Goal: Navigation & Orientation: Find specific page/section

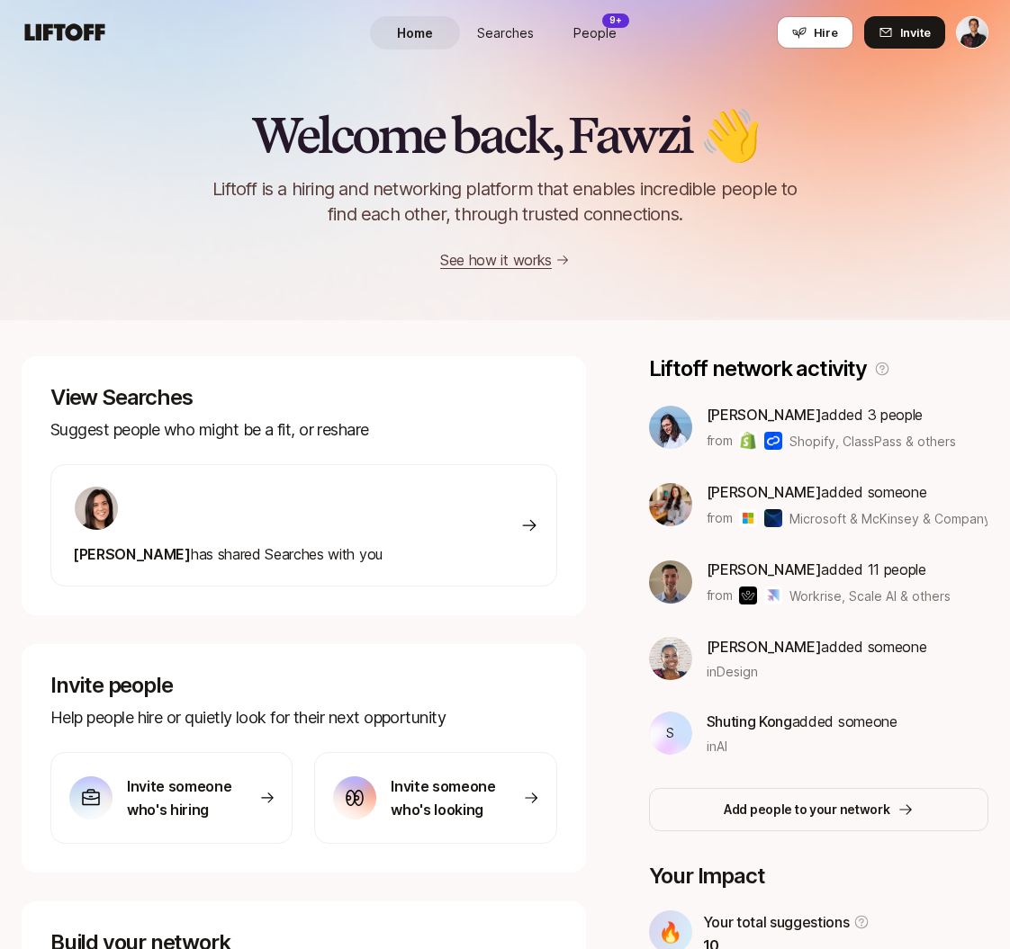
click at [532, 31] on span "Searches" at bounding box center [505, 32] width 57 height 19
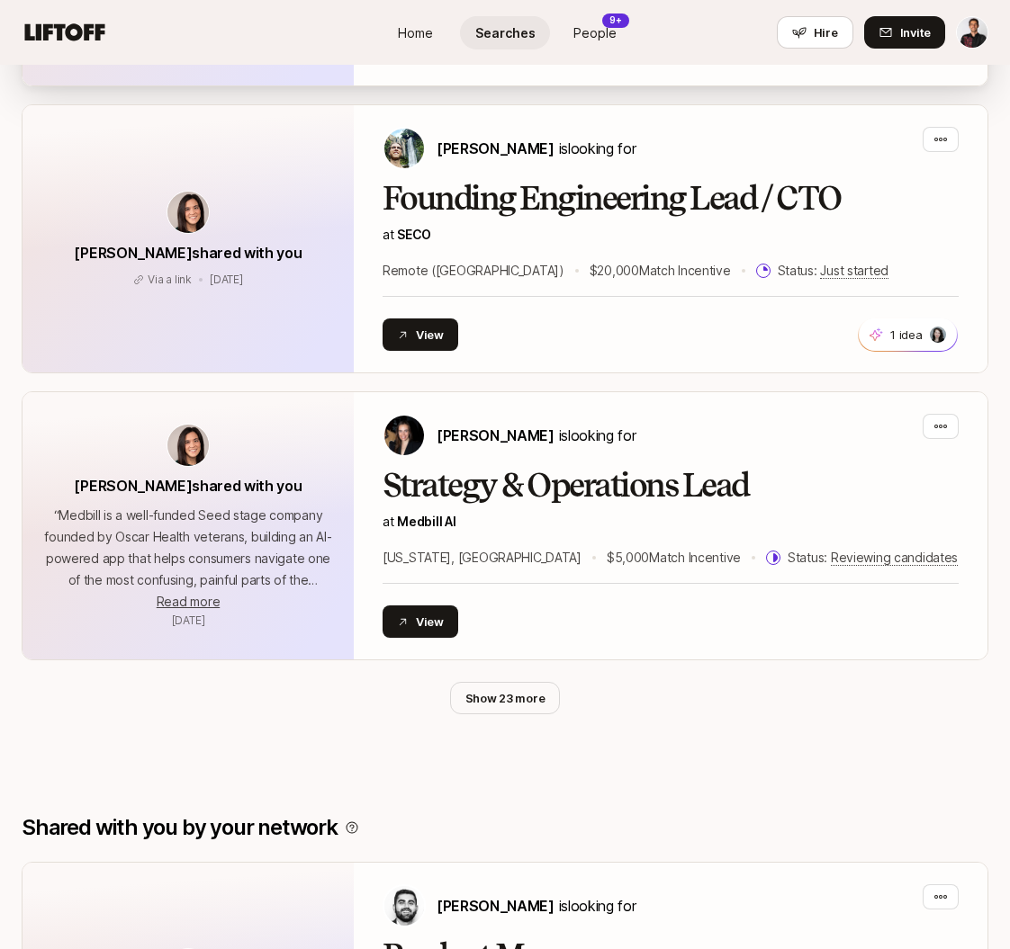
scroll to position [709, 0]
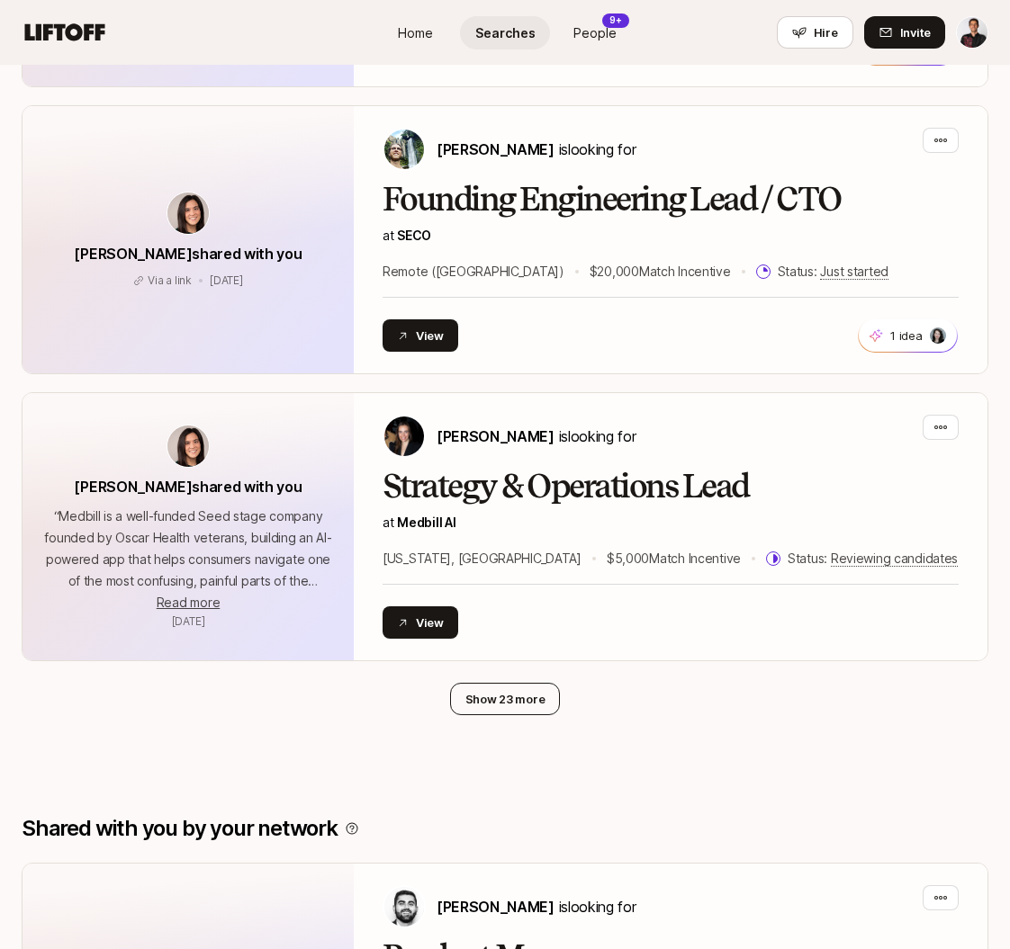
click at [498, 703] on button "Show 23 more" at bounding box center [505, 699] width 111 height 32
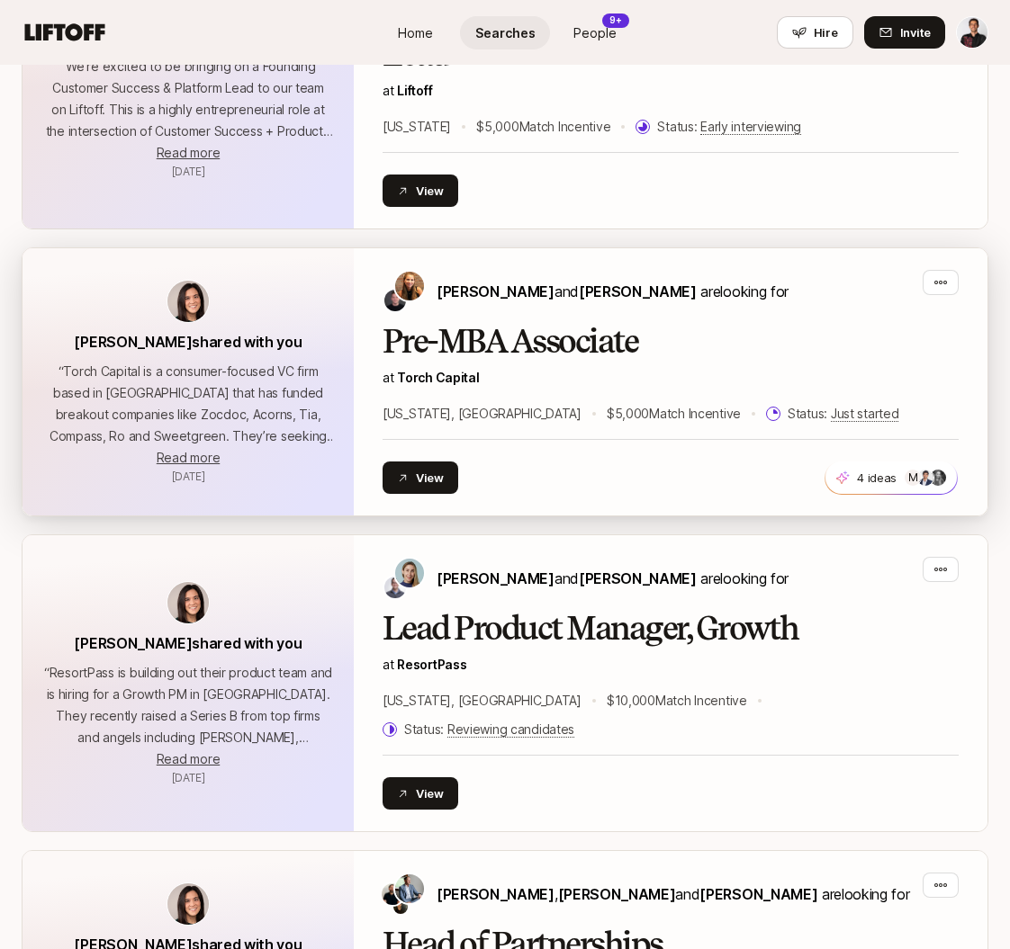
scroll to position [2955, 0]
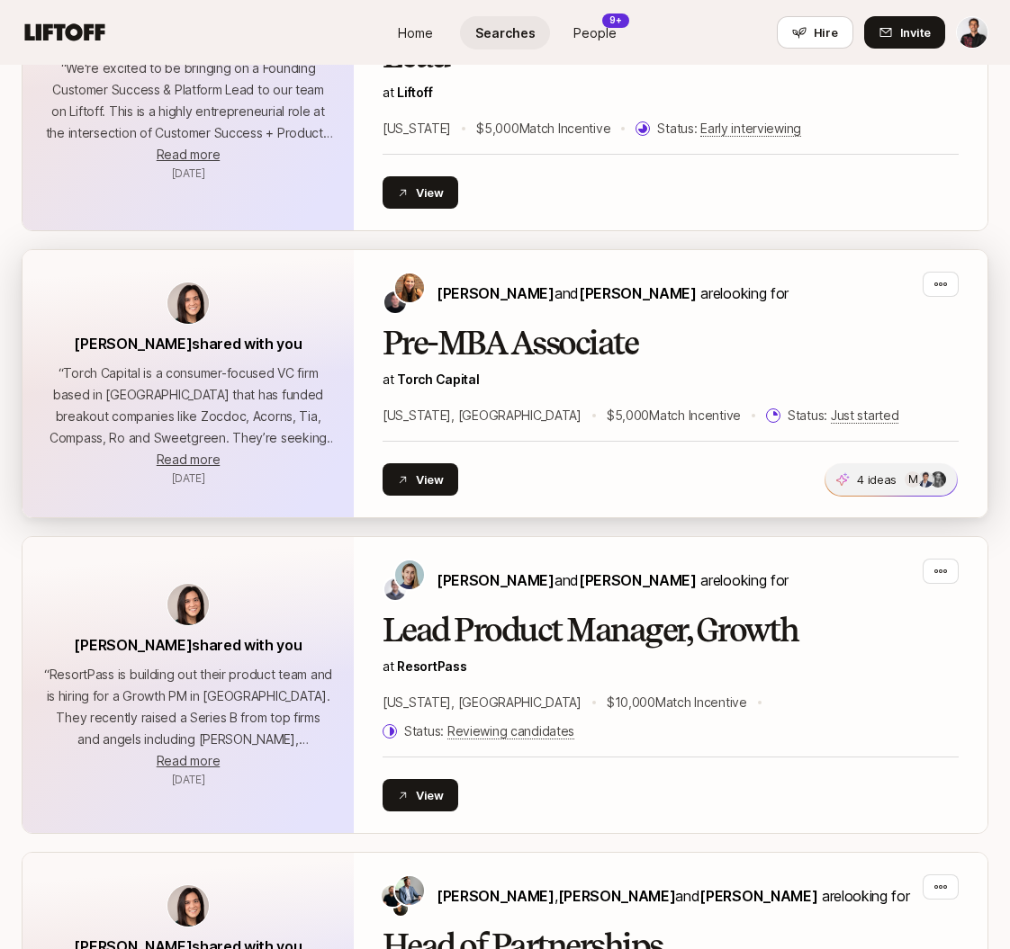
click at [930, 471] on span at bounding box center [925, 480] width 18 height 18
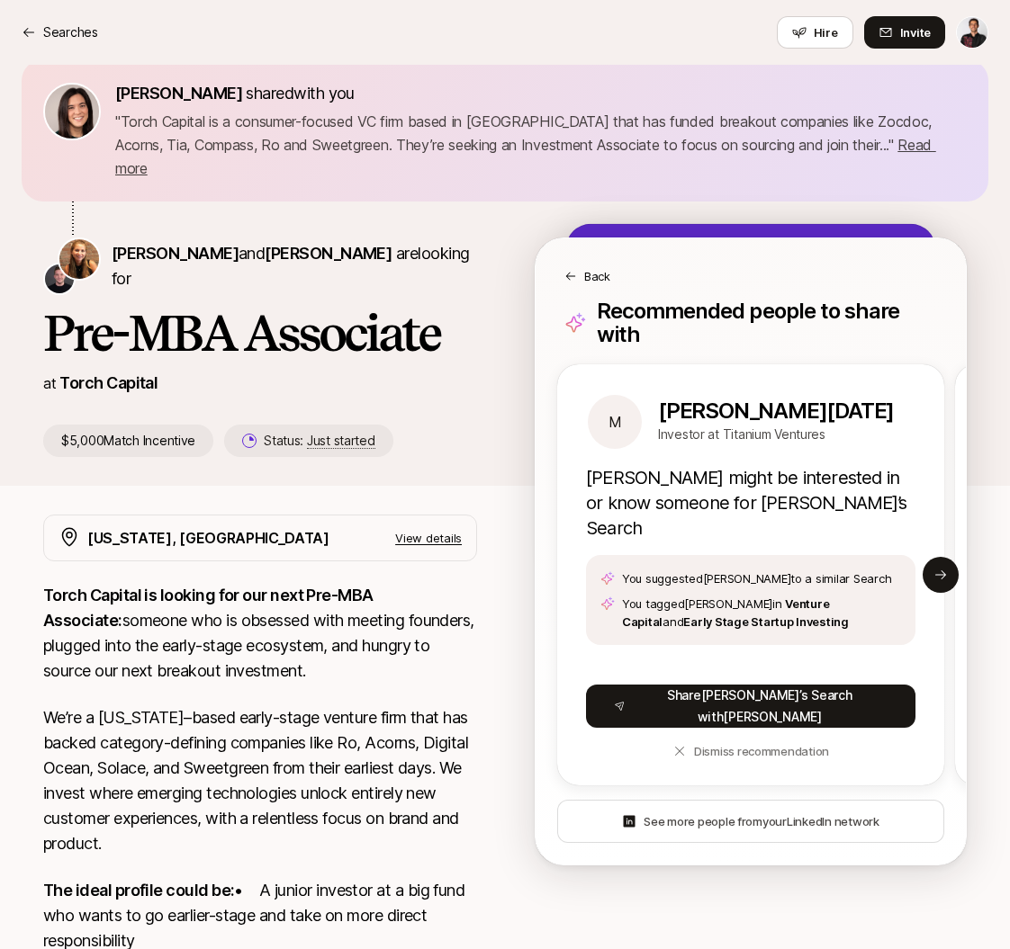
scroll to position [38, 0]
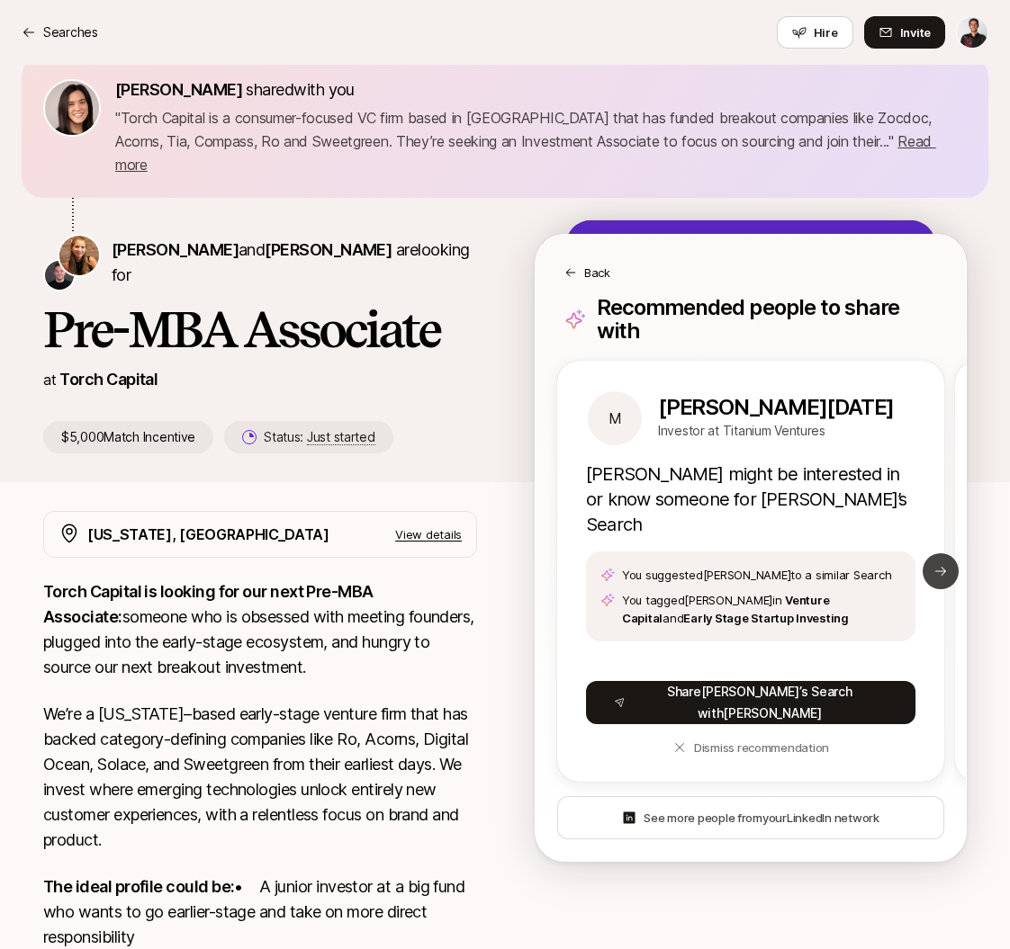
click at [950, 553] on button "Next slide" at bounding box center [940, 571] width 36 height 36
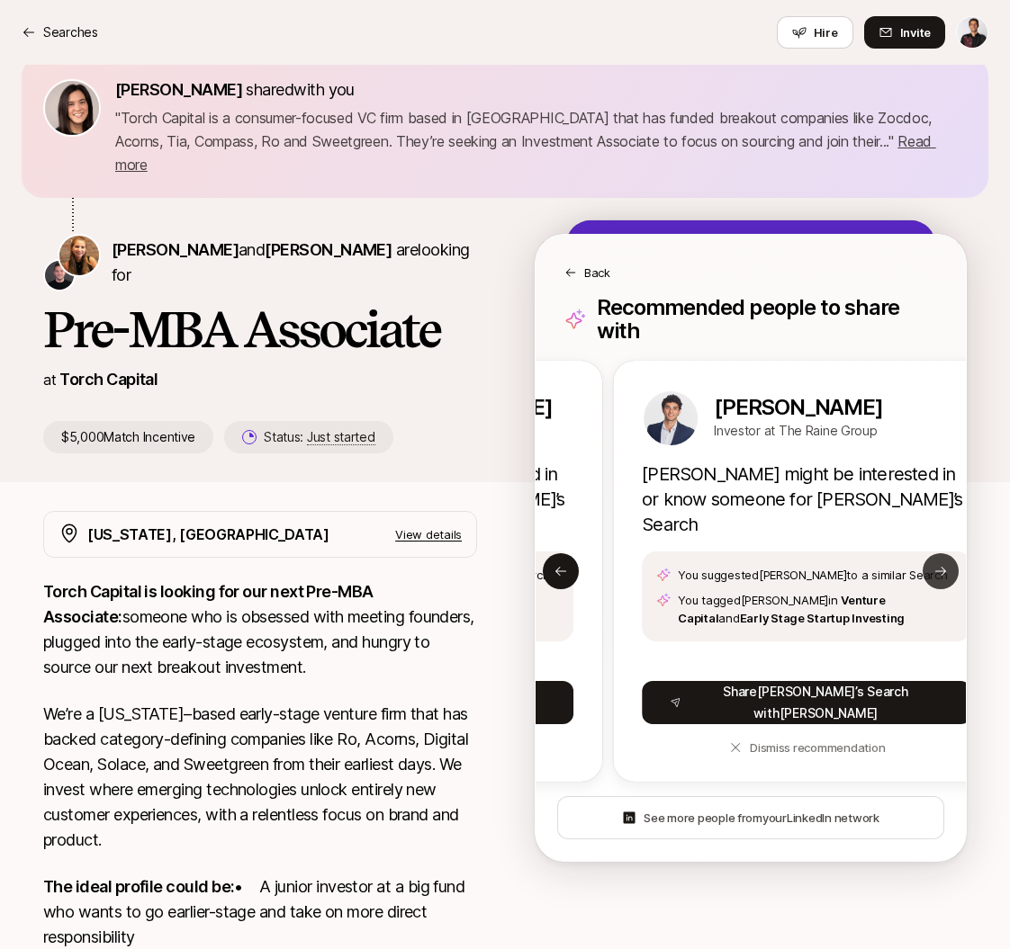
click at [950, 553] on button "Next slide" at bounding box center [940, 571] width 36 height 36
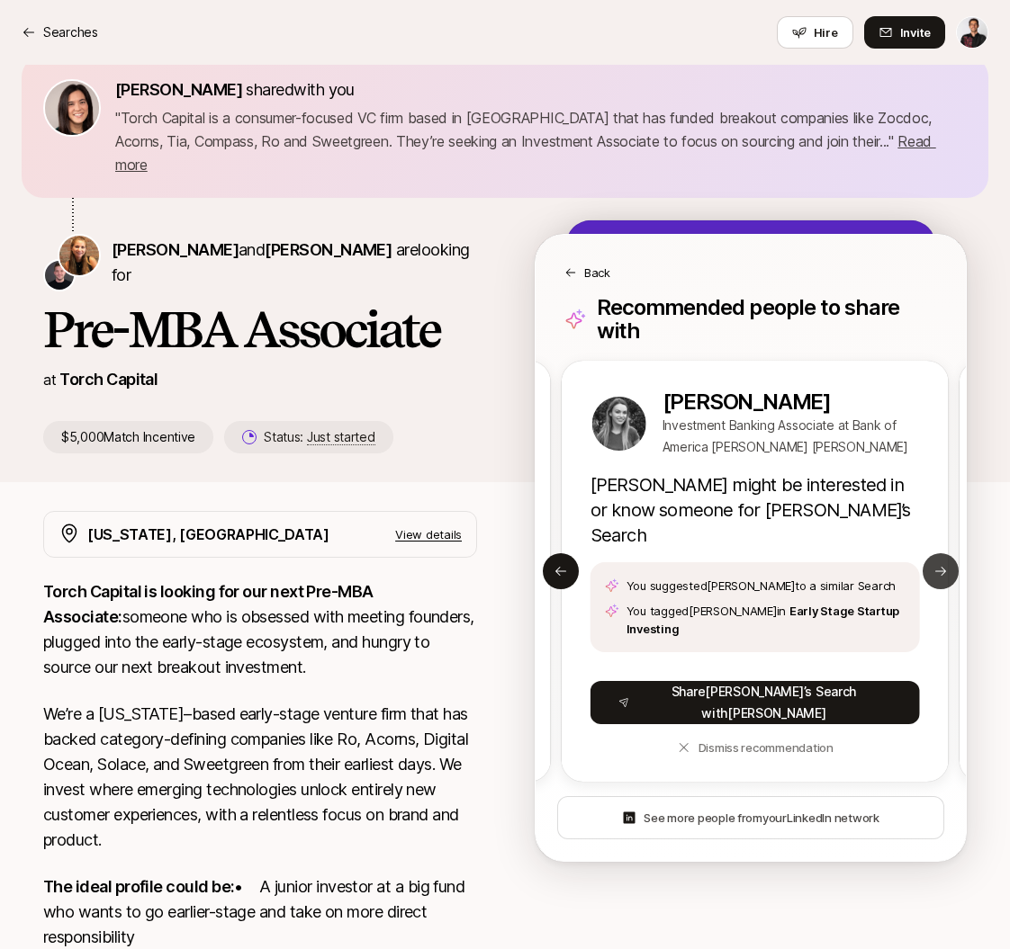
click at [950, 553] on button "Next slide" at bounding box center [940, 571] width 36 height 36
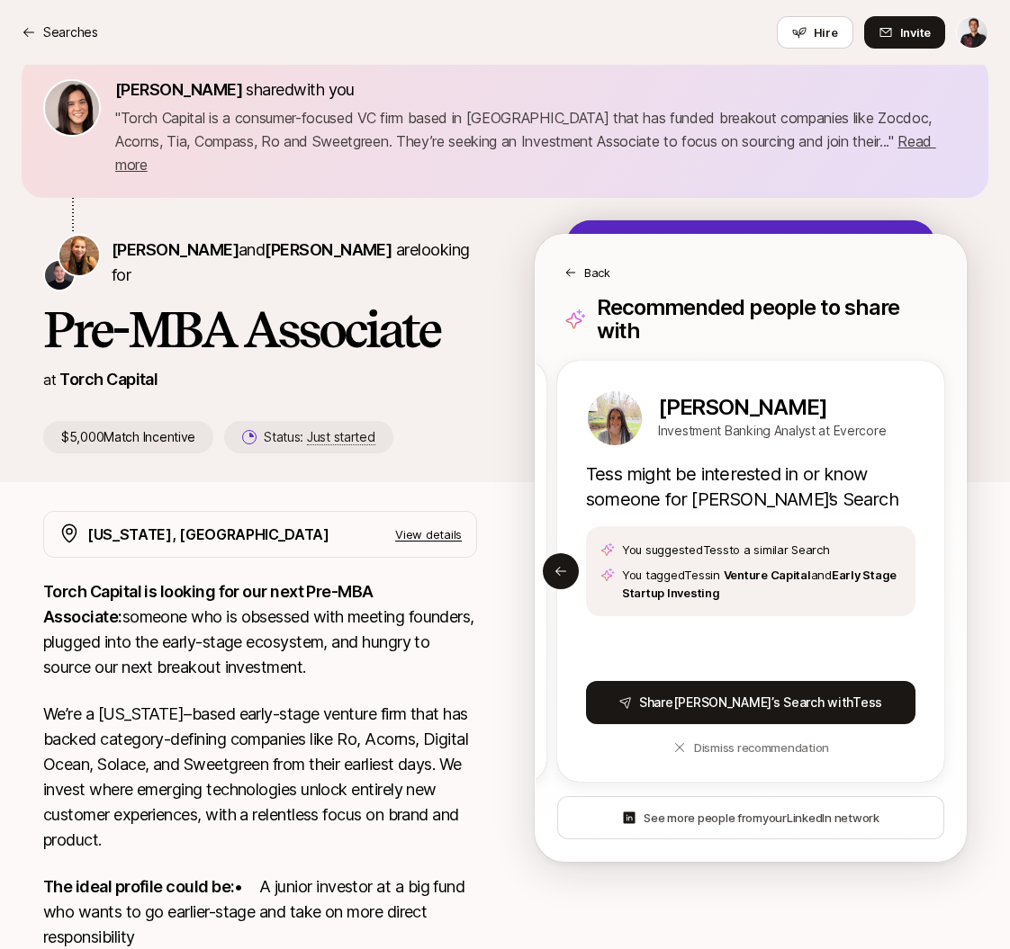
click at [567, 266] on icon at bounding box center [570, 272] width 13 height 13
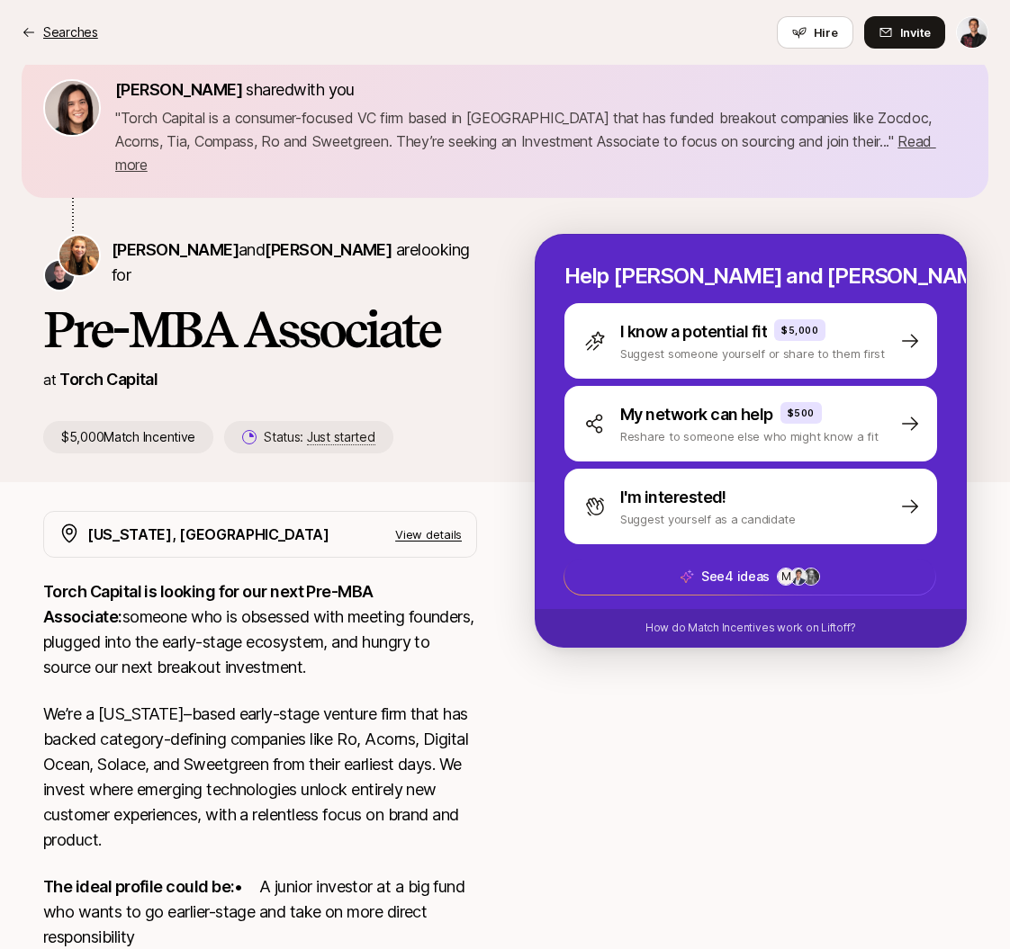
click at [27, 31] on icon at bounding box center [29, 32] width 14 height 14
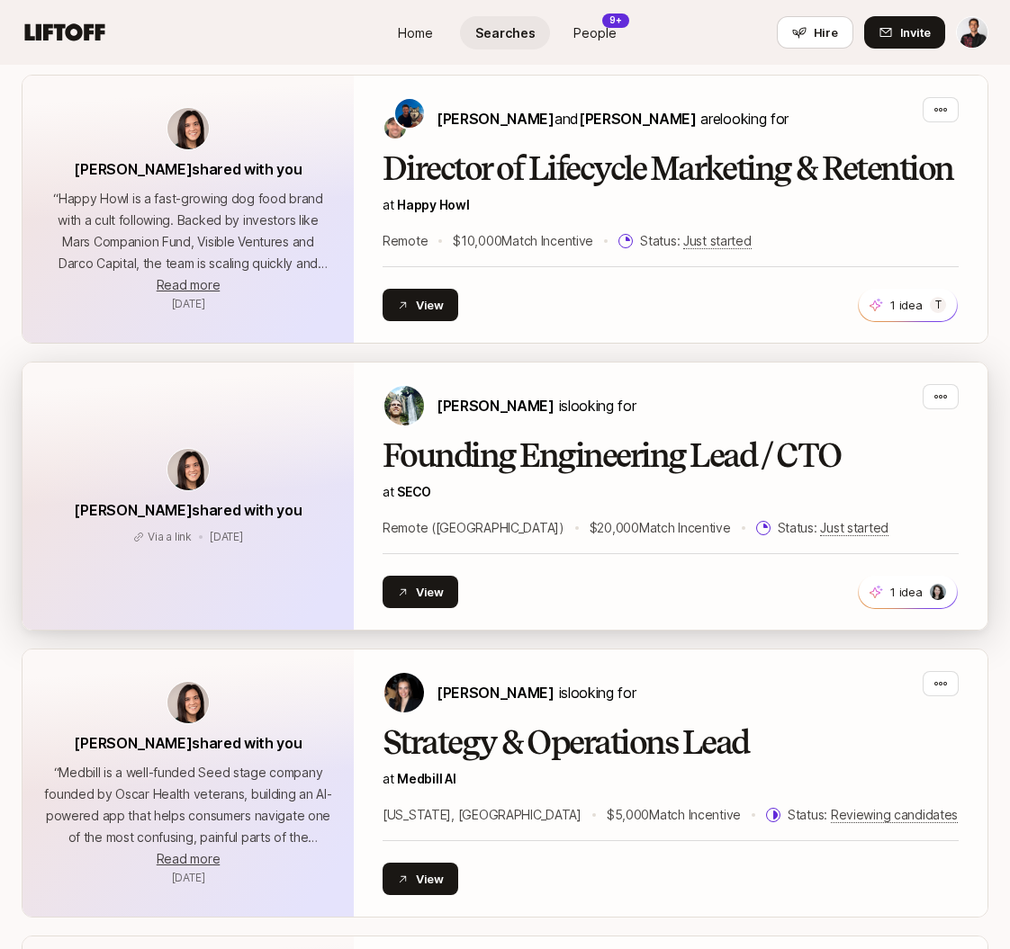
scroll to position [452, 0]
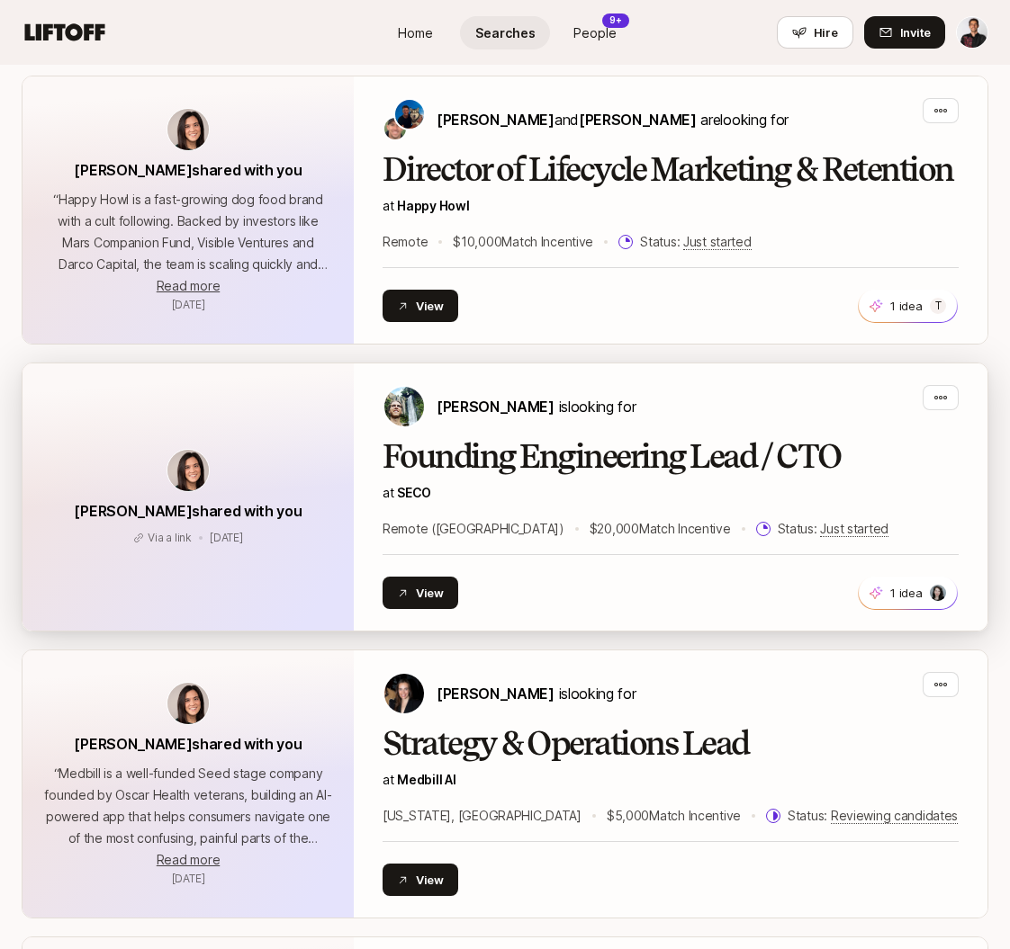
click at [548, 470] on h2 "Founding Engineering Lead / CTO" at bounding box center [670, 457] width 576 height 36
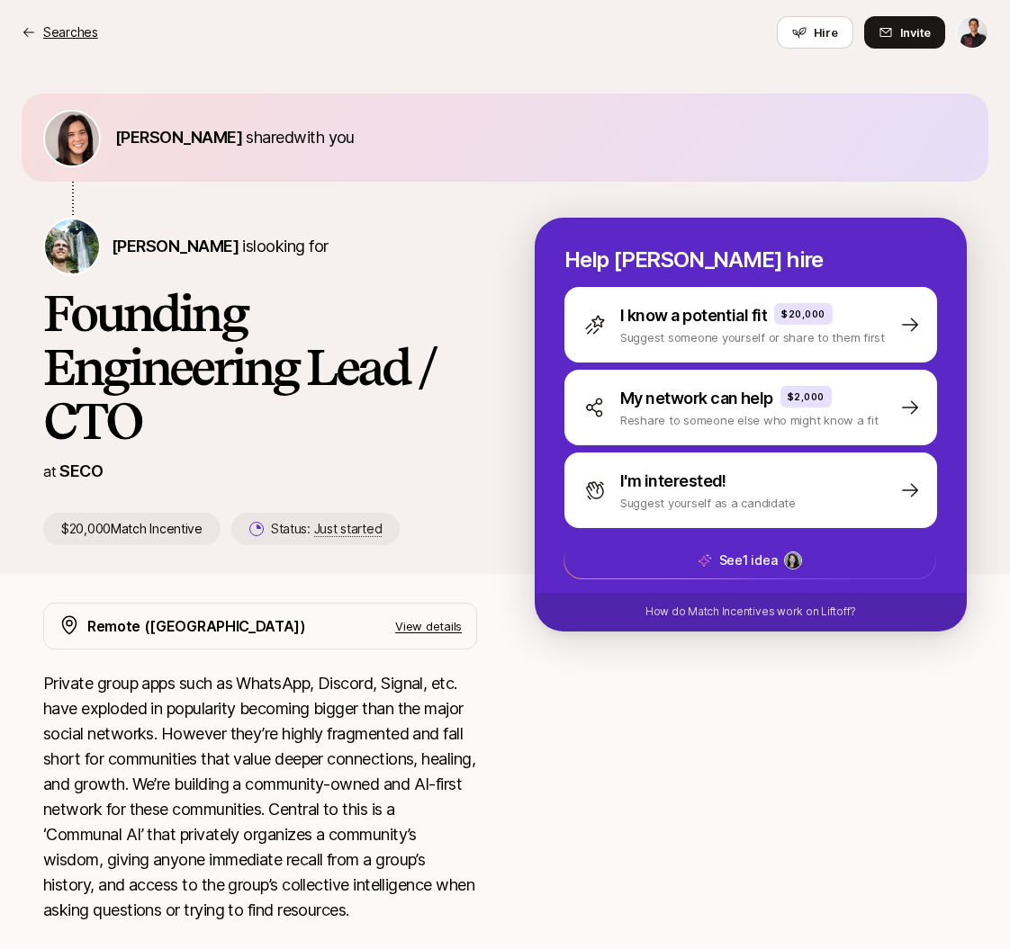
click at [37, 34] on div "Searches" at bounding box center [60, 33] width 76 height 22
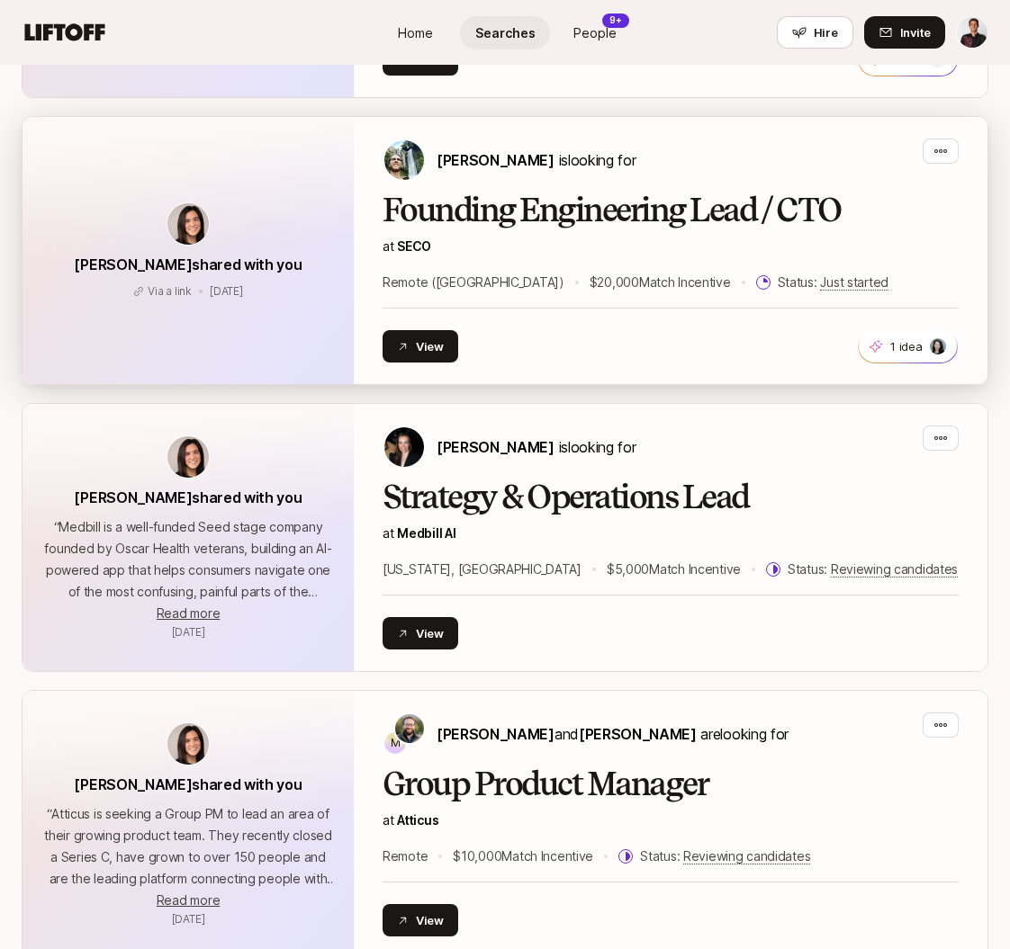
scroll to position [718, 0]
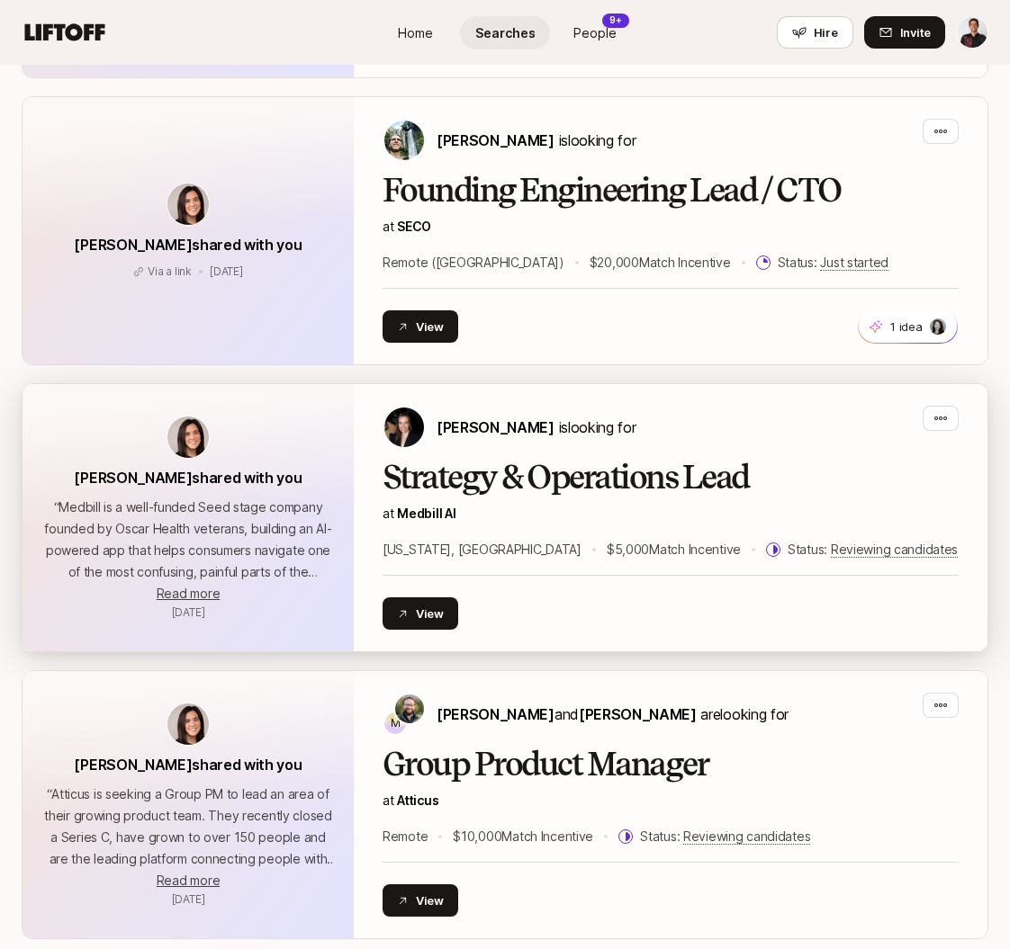
click at [603, 472] on h2 "Strategy & Operations Lead" at bounding box center [670, 478] width 576 height 36
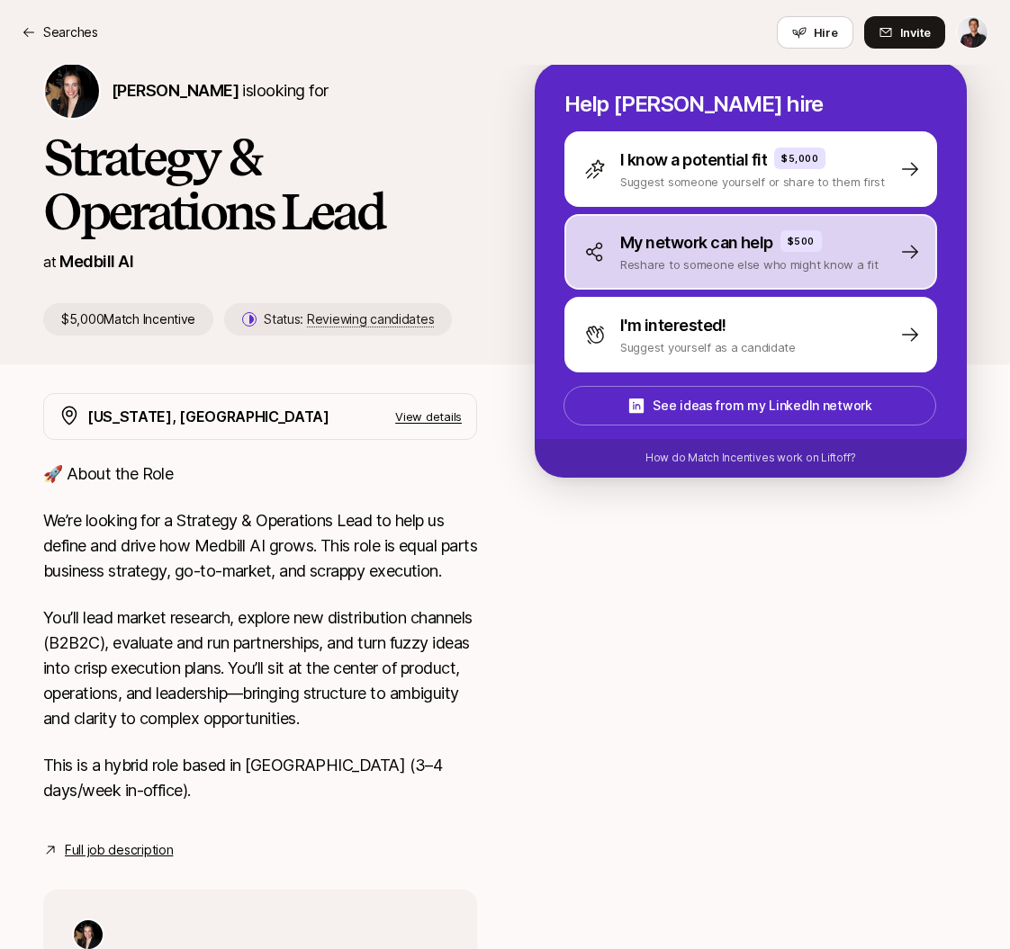
scroll to position [157, 0]
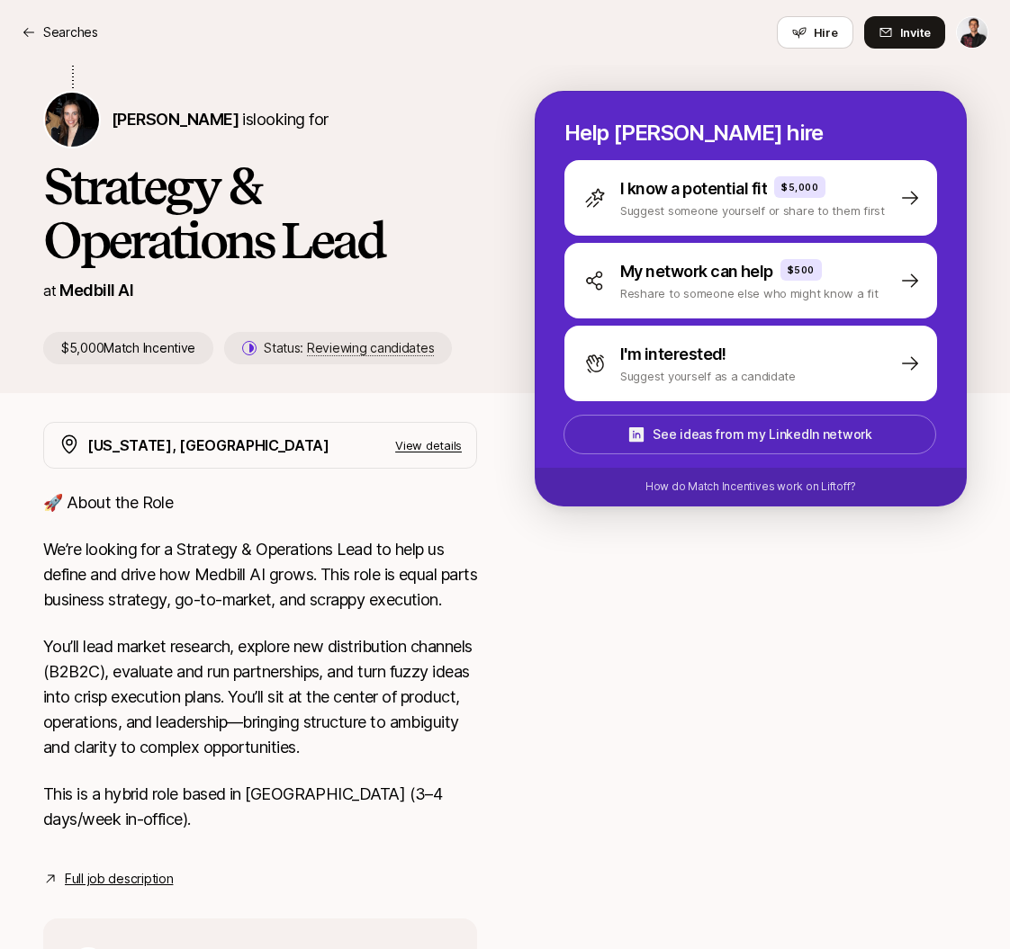
click at [651, 444] on span "See ideas from my LinkedIn network" at bounding box center [749, 435] width 369 height 36
